Goal: Information Seeking & Learning: Learn about a topic

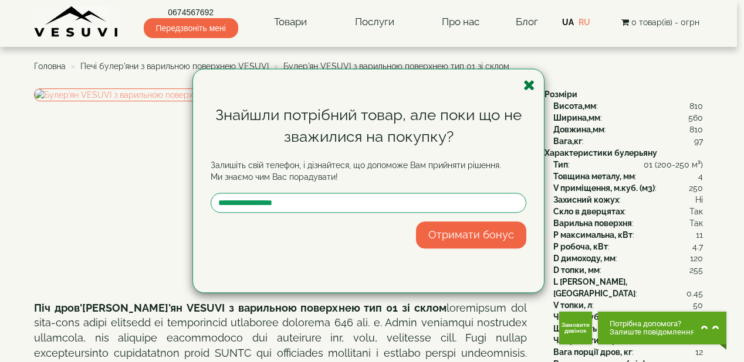
click at [531, 87] on icon "button" at bounding box center [529, 85] width 12 height 15
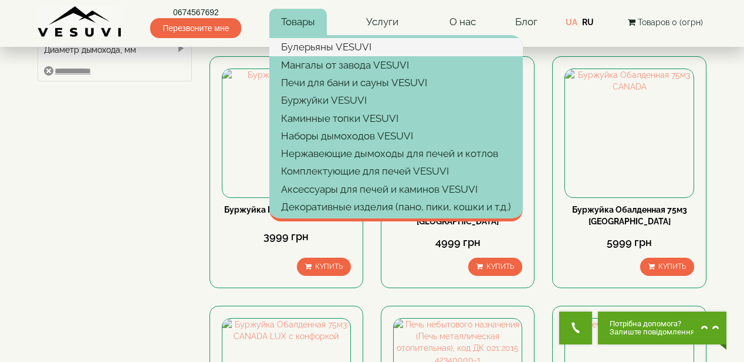
click at [307, 48] on link "Булерьяны VESUVI" at bounding box center [395, 47] width 253 height 18
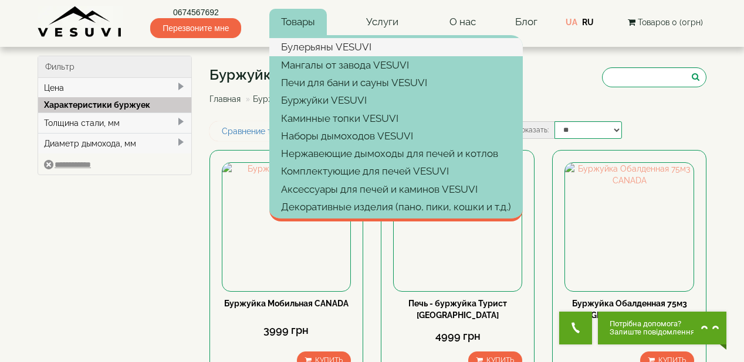
click at [303, 45] on link "Булерьяны VESUVI" at bounding box center [395, 47] width 253 height 18
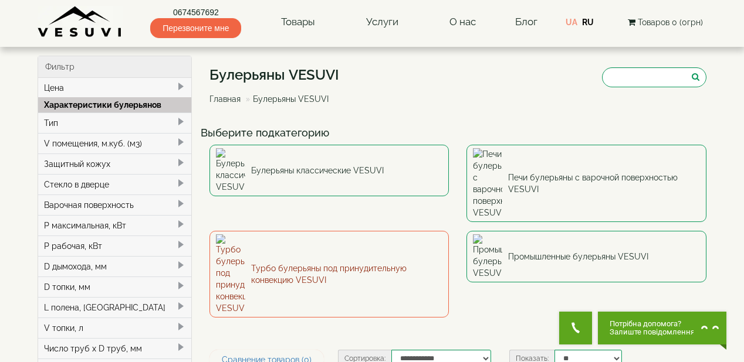
click at [343, 231] on link "Турбо булерьяны под принудительную конвекцию VESUVI" at bounding box center [329, 274] width 240 height 87
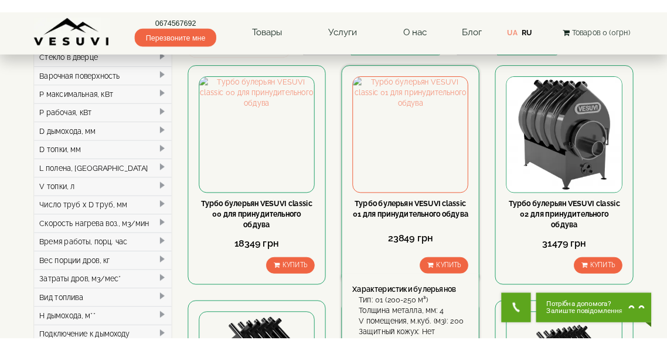
scroll to position [141, 0]
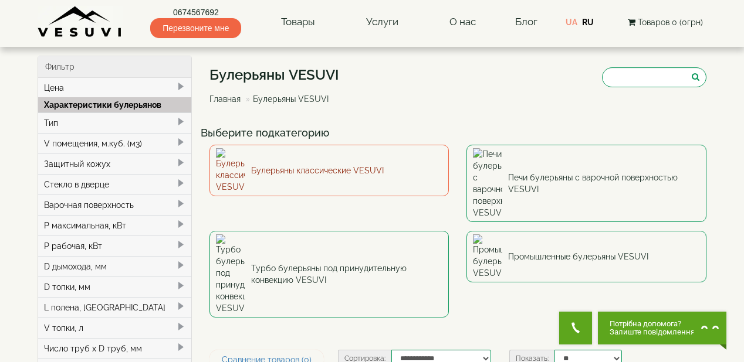
click at [365, 162] on link "Булерьяны классические VESUVI" at bounding box center [329, 171] width 240 height 52
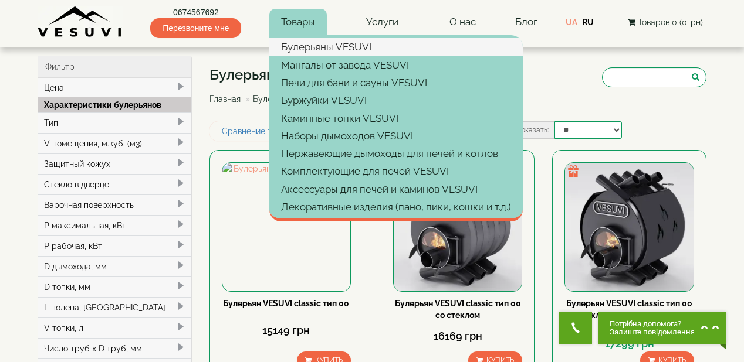
click at [307, 47] on link "Булерьяны VESUVI" at bounding box center [395, 47] width 253 height 18
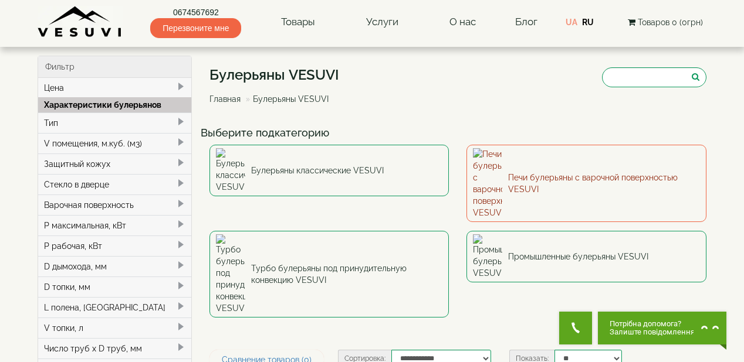
click at [505, 160] on link "Печи булерьяны с варочной поверхностью VESUVI" at bounding box center [586, 183] width 240 height 77
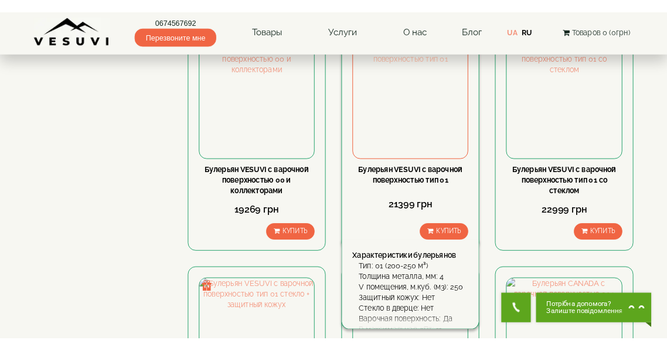
scroll to position [657, 0]
